Goal: Check status: Check status

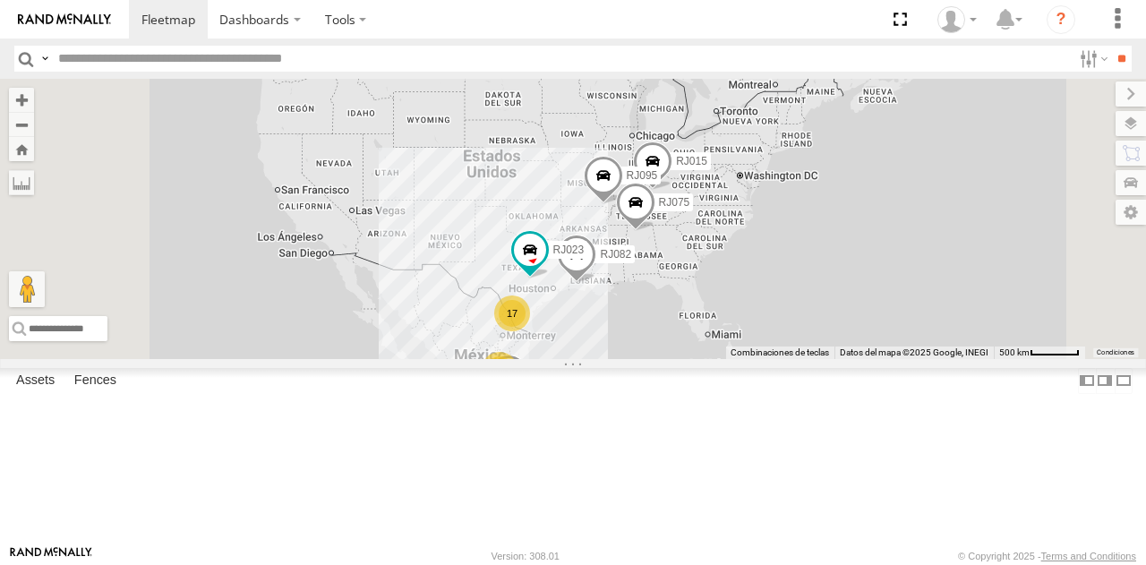
drag, startPoint x: 448, startPoint y: 115, endPoint x: 446, endPoint y: 203, distance: 87.8
click at [446, 203] on main "← Mover a la izquierda → Mover a la derecha ↑ Mover hacia arriba ↓ Mover hacia …" at bounding box center [573, 312] width 1146 height 466
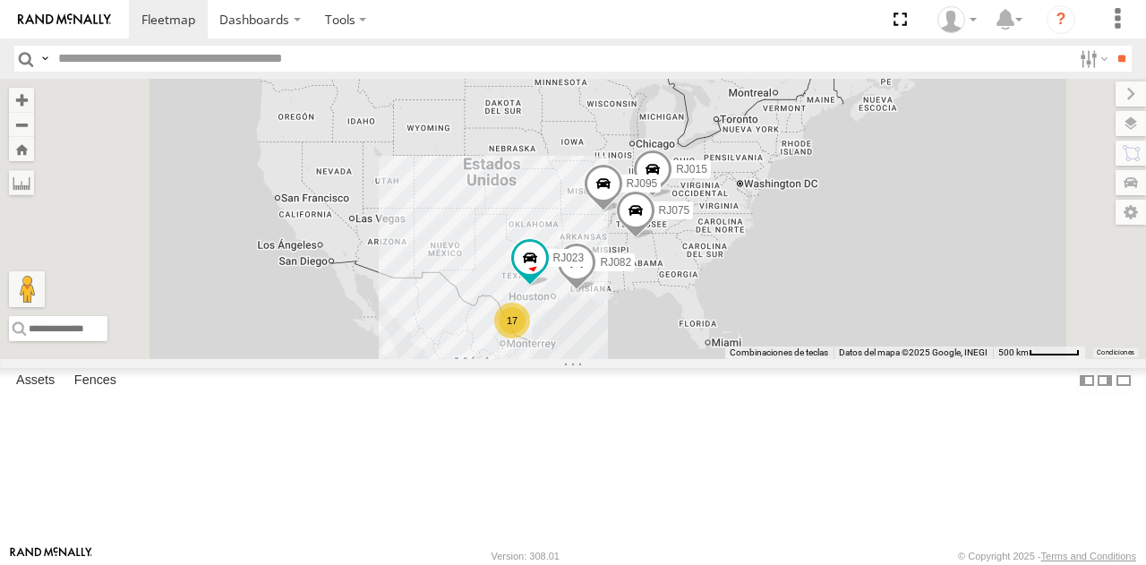
drag, startPoint x: 440, startPoint y: 150, endPoint x: 440, endPoint y: 203, distance: 53.7
click at [0, 0] on div "RJ023 XPD GLOBAL I-35 Georgetown 30.62716 -97.69148 RJ071 XPD GLOBAL [GEOGRAPHI…" at bounding box center [0, 0] width 0 height 0
click at [0, 0] on span at bounding box center [0, 0] width 0 height 0
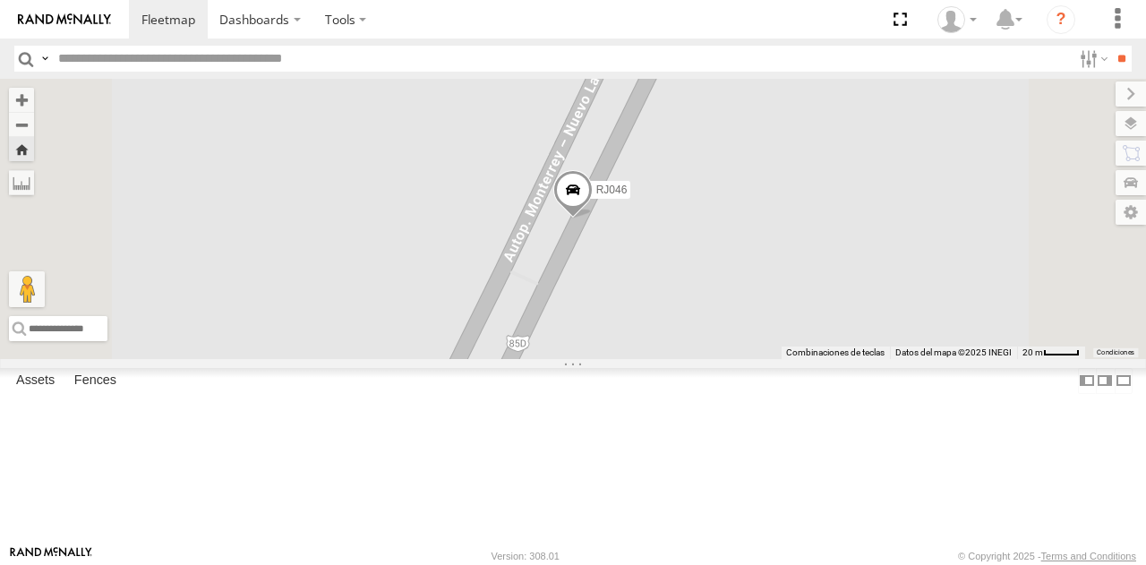
click at [593, 219] on span at bounding box center [572, 195] width 39 height 48
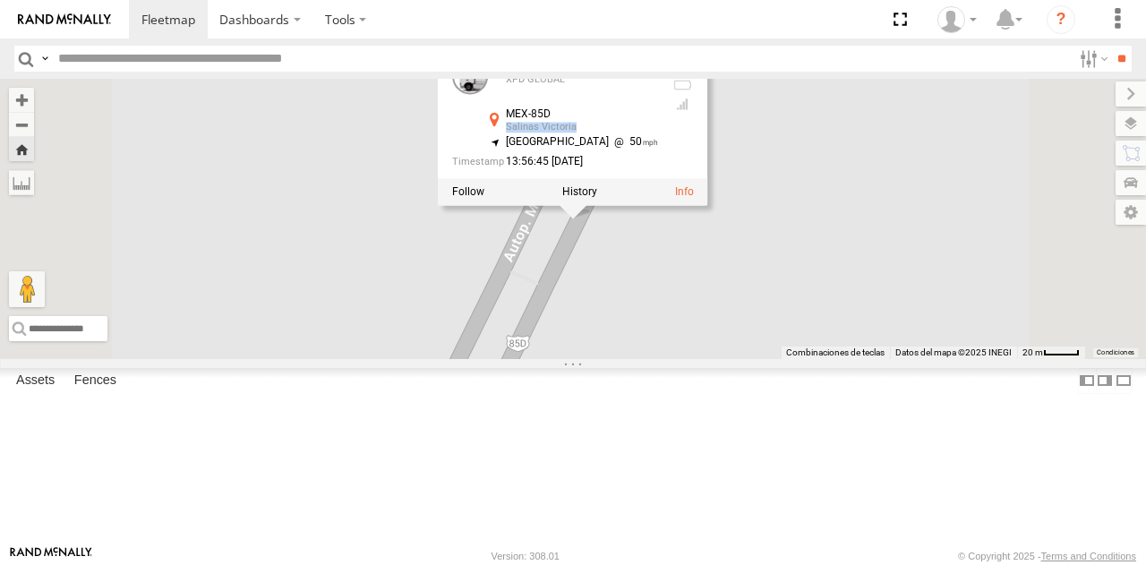
drag, startPoint x: 743, startPoint y: 226, endPoint x: 815, endPoint y: 227, distance: 71.6
click at [658, 137] on div "MEX-85D [PERSON_NAME] [PERSON_NAME] 26.13291 , -100.14586" at bounding box center [571, 123] width 174 height 28
copy div "Salinas Victoria"
